Goal: Information Seeking & Learning: Learn about a topic

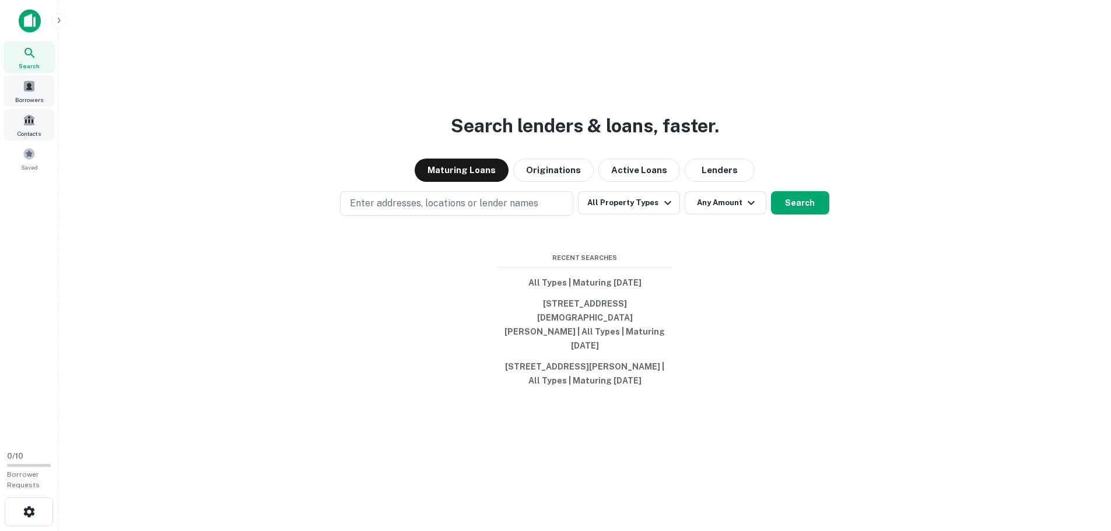
click at [32, 98] on span "Borrowers" at bounding box center [29, 99] width 28 height 9
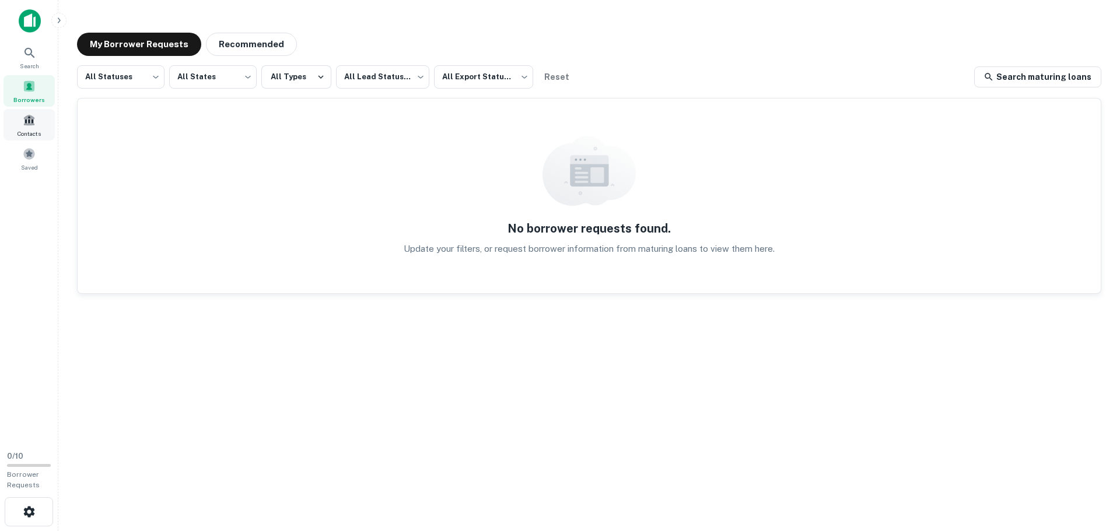
click at [37, 132] on span "Contacts" at bounding box center [28, 133] width 23 height 9
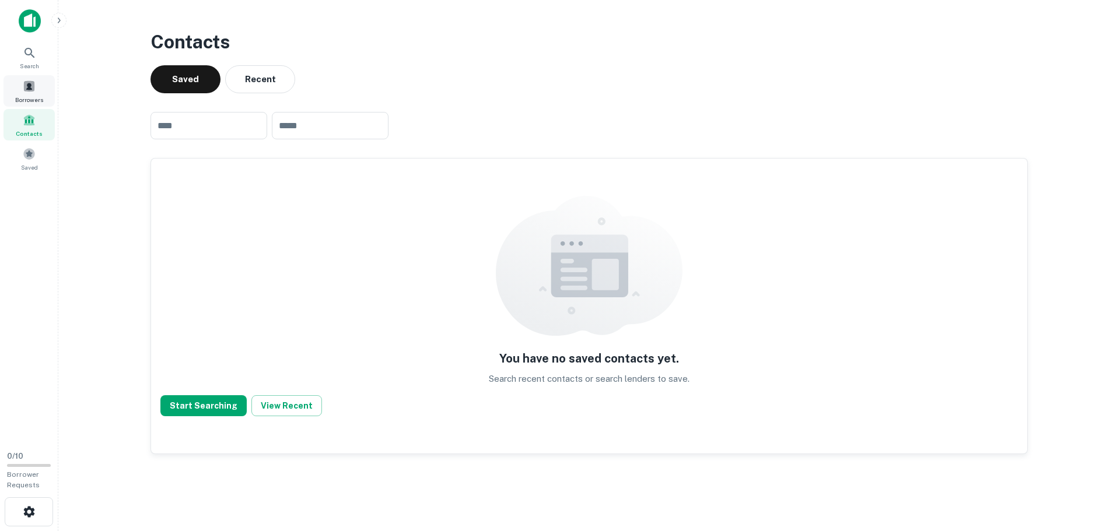
click at [30, 89] on span at bounding box center [29, 86] width 13 height 13
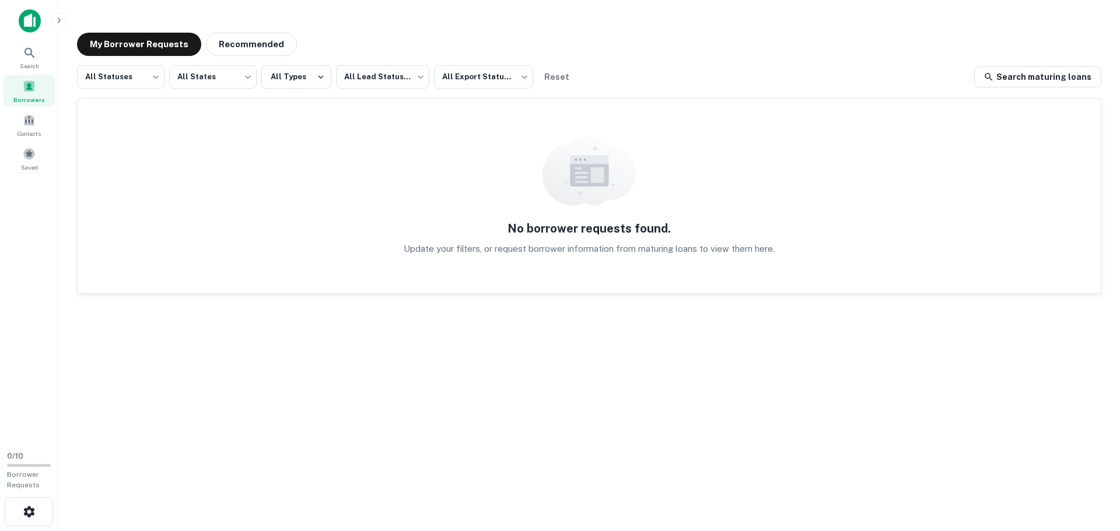
click at [269, 318] on div "All Statuses *** ​ All States *** ​ All Types All Lead Statuses *** ​ All Expor…" at bounding box center [589, 277] width 1024 height 425
click at [26, 23] on img at bounding box center [30, 20] width 22 height 23
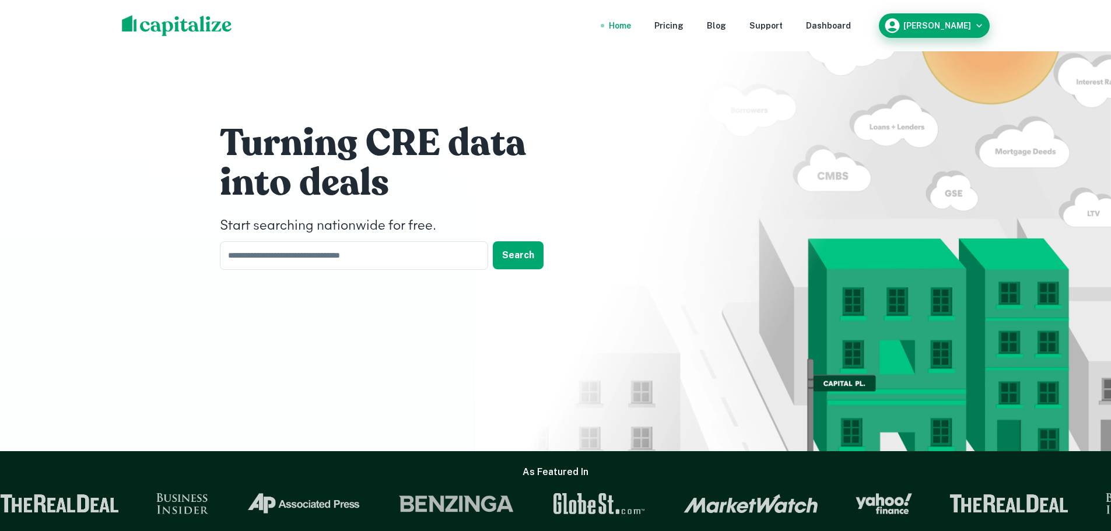
click at [934, 26] on h6 "[PERSON_NAME]" at bounding box center [937, 26] width 68 height 8
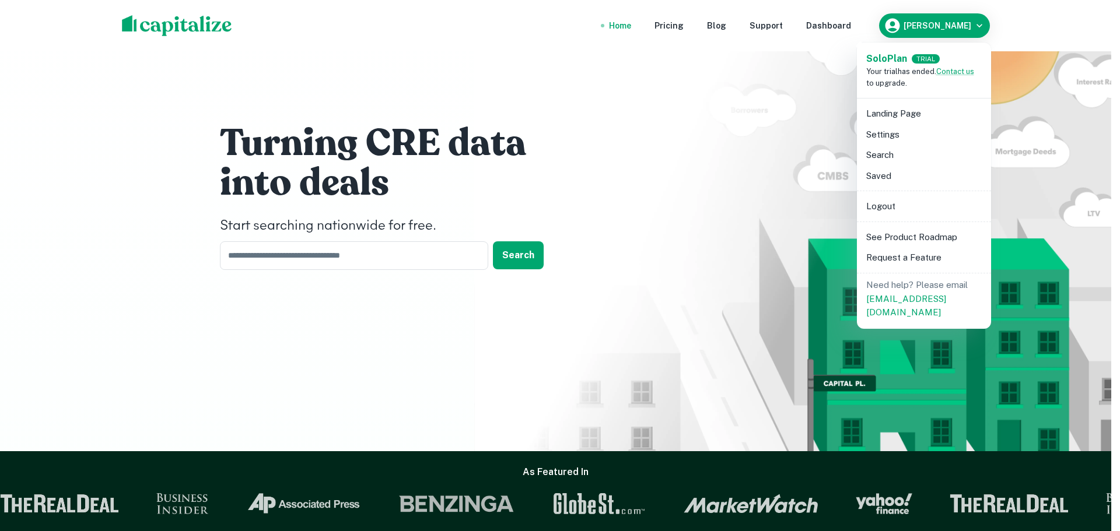
click at [902, 209] on li "Logout" at bounding box center [923, 206] width 125 height 21
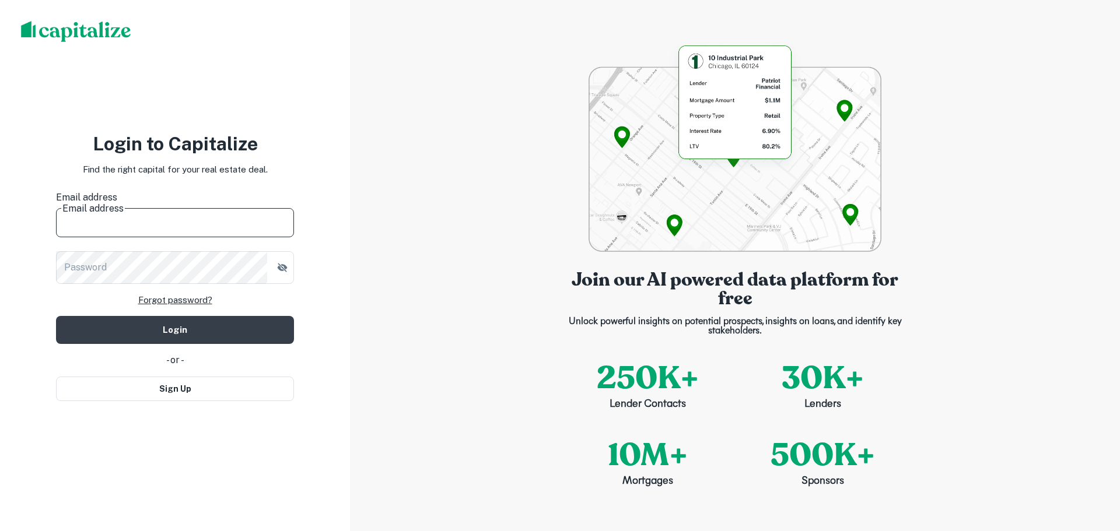
click at [148, 218] on input "Email address" at bounding box center [175, 221] width 238 height 33
type input "**********"
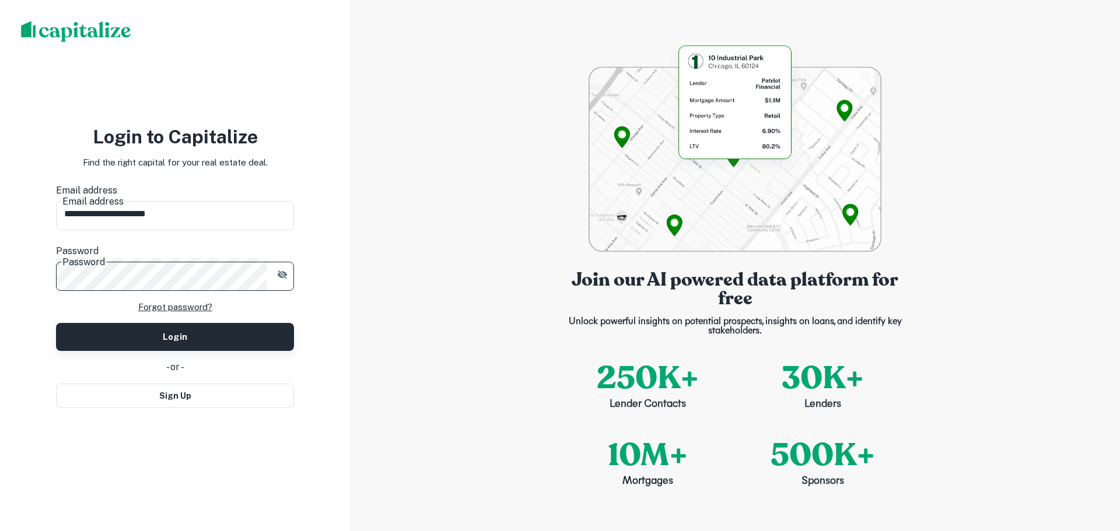
click at [177, 323] on button "Login" at bounding box center [175, 337] width 238 height 28
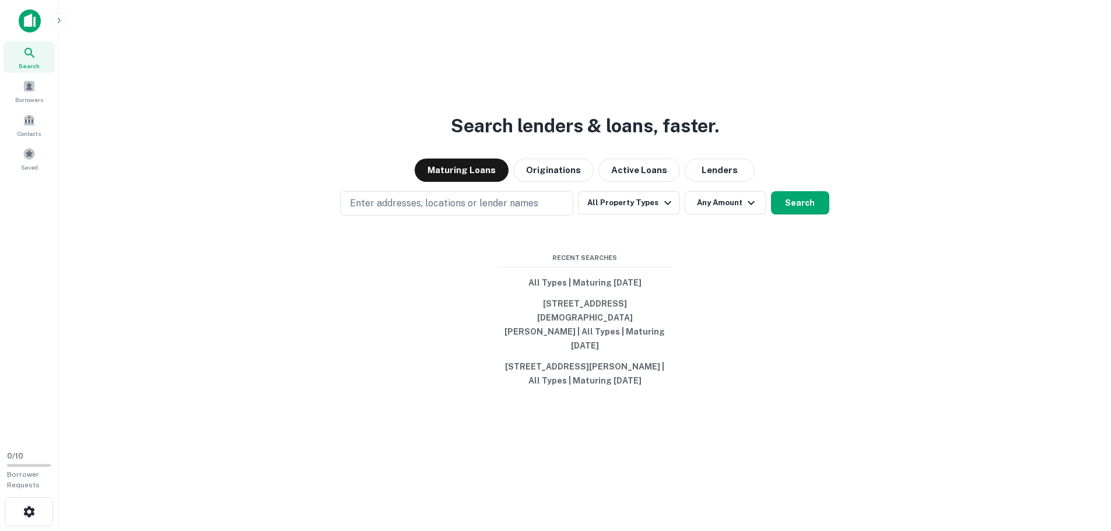
click at [317, 198] on div "Search lenders & loans, faster. Maturing Loans Originations Active Loans Lender…" at bounding box center [585, 293] width 1034 height 531
click at [33, 86] on span at bounding box center [29, 86] width 13 height 13
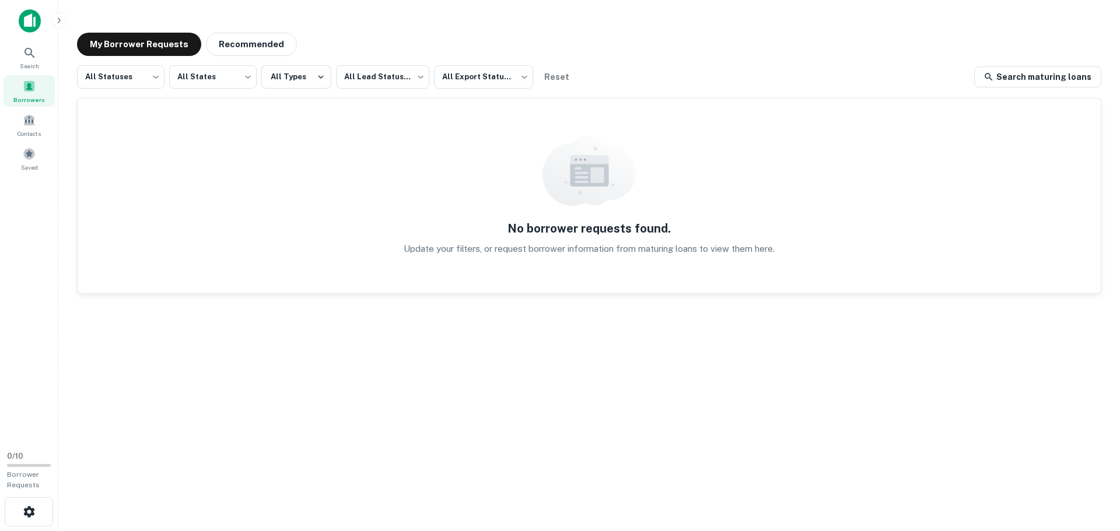
click at [19, 18] on img at bounding box center [30, 20] width 22 height 23
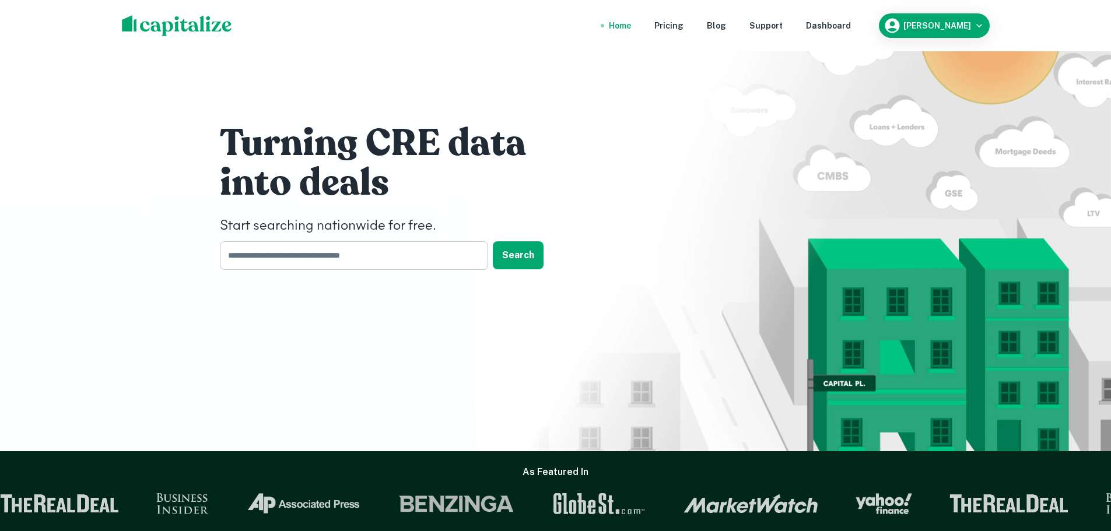
click at [362, 264] on input "text" at bounding box center [350, 255] width 260 height 29
click at [512, 258] on button "Search" at bounding box center [518, 255] width 51 height 28
